Goal: Use online tool/utility

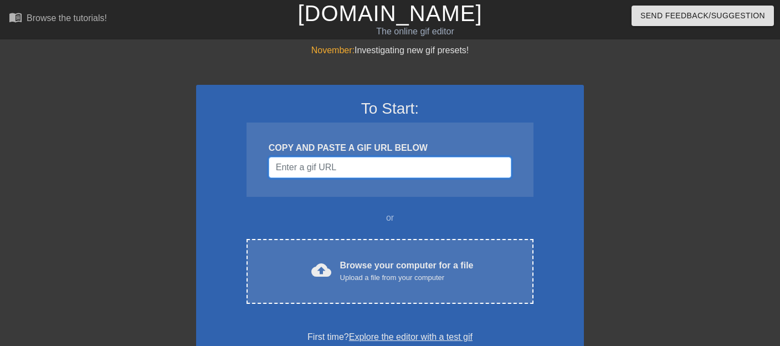
click at [339, 166] on input "Username" at bounding box center [390, 167] width 243 height 21
paste input "[DOMAIN_NAME] – Add Text to GIF"
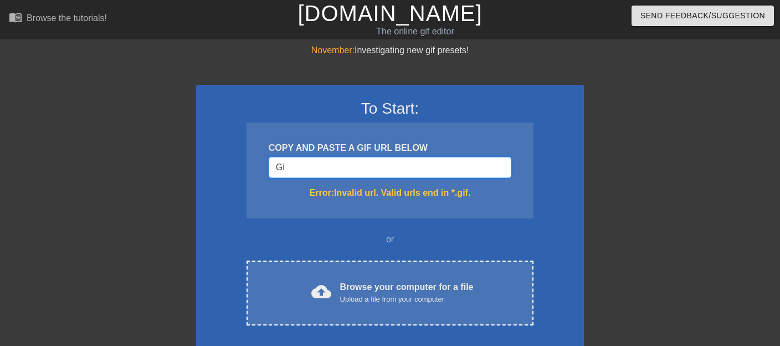
type input "G"
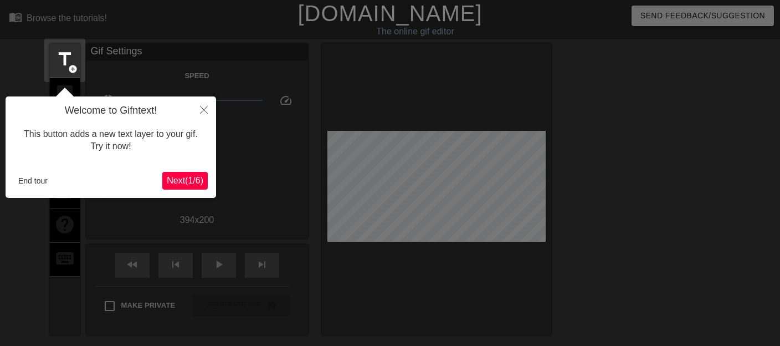
scroll to position [27, 0]
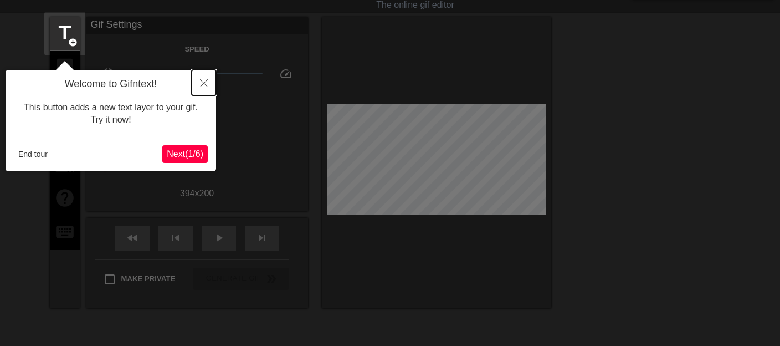
click at [208, 89] on button "Close" at bounding box center [204, 82] width 24 height 25
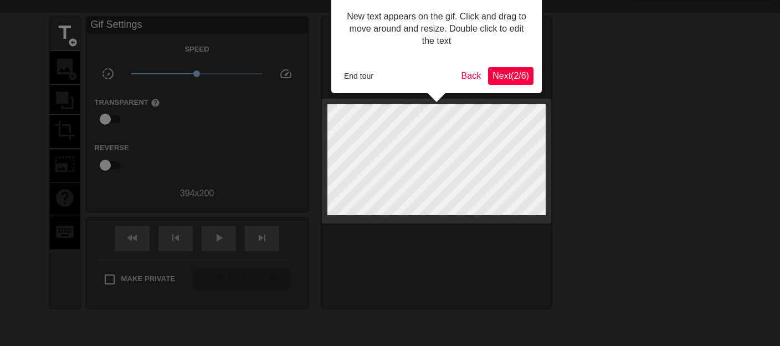
scroll to position [0, 0]
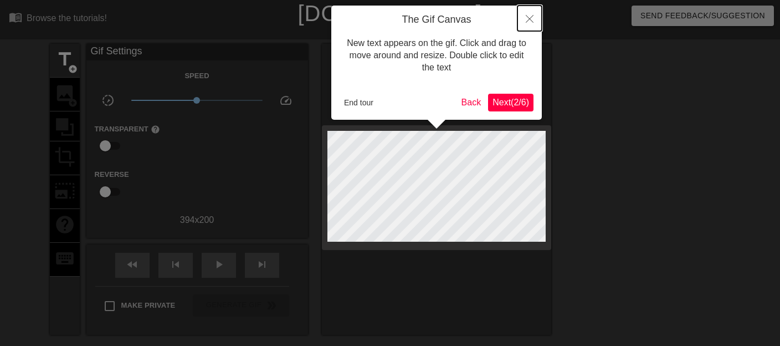
click at [533, 16] on icon "Close" at bounding box center [530, 19] width 8 height 8
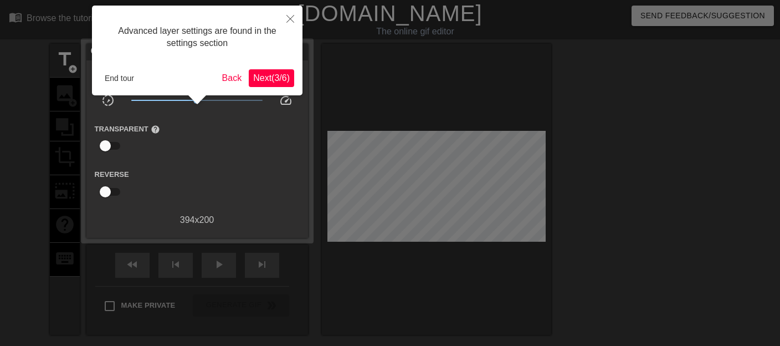
scroll to position [27, 0]
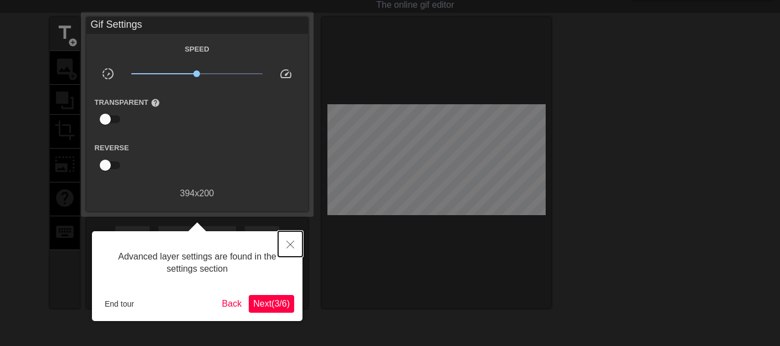
click at [291, 246] on icon "Close" at bounding box center [290, 244] width 8 height 8
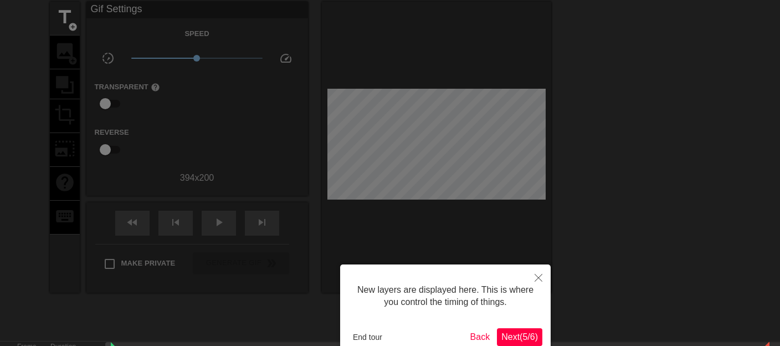
scroll to position [9, 0]
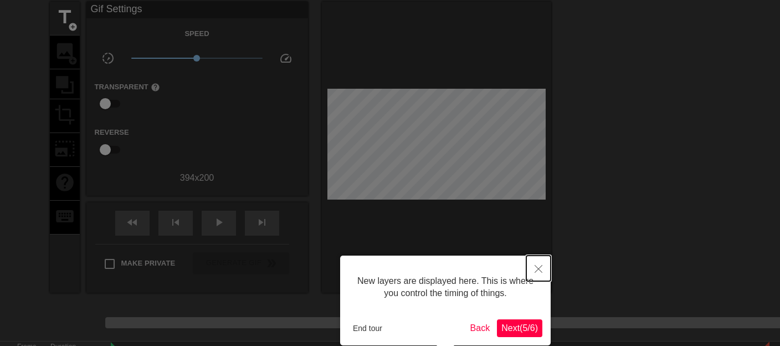
click at [537, 270] on icon "Close" at bounding box center [538, 269] width 8 height 8
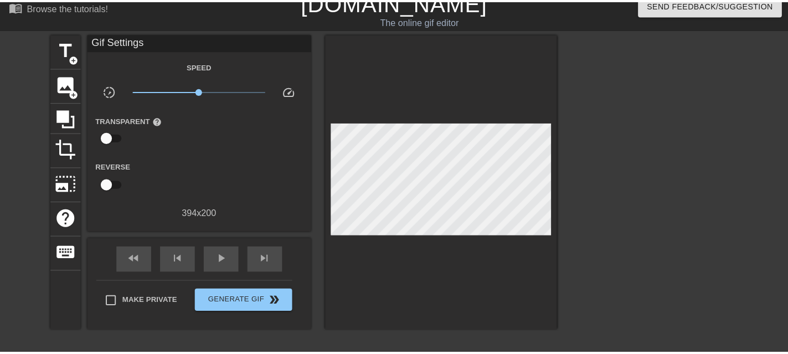
scroll to position [0, 0]
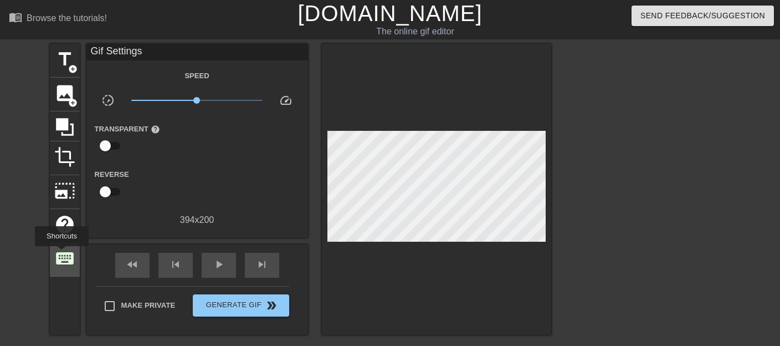
click at [61, 254] on span "keyboard" at bounding box center [64, 258] width 21 height 21
